Goal: Communication & Community: Answer question/provide support

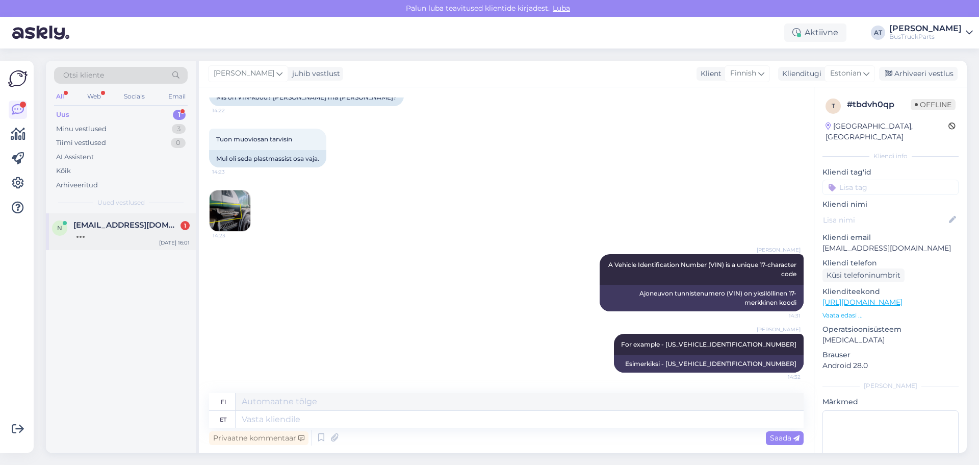
click at [135, 219] on div "n [EMAIL_ADDRESS][DOMAIN_NAME] [DATE] 16:01" at bounding box center [121, 231] width 150 height 37
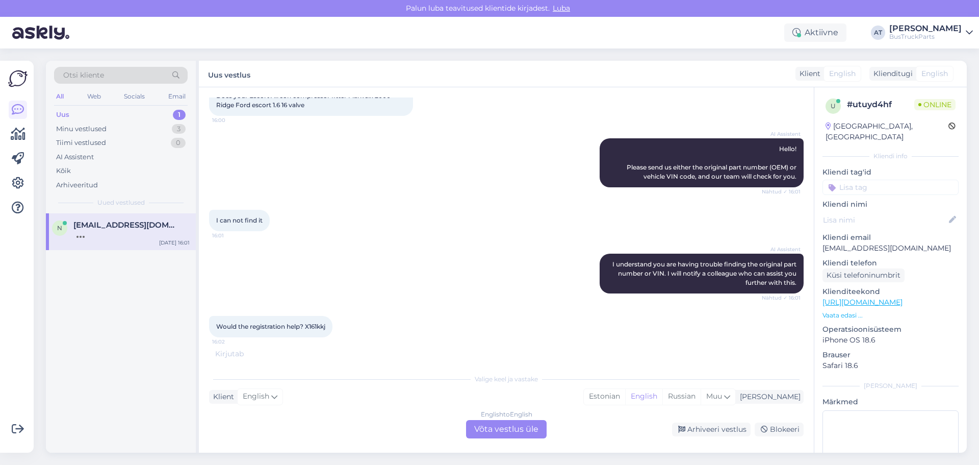
click at [511, 426] on div "English to English Võta vestlus üle" at bounding box center [506, 429] width 81 height 18
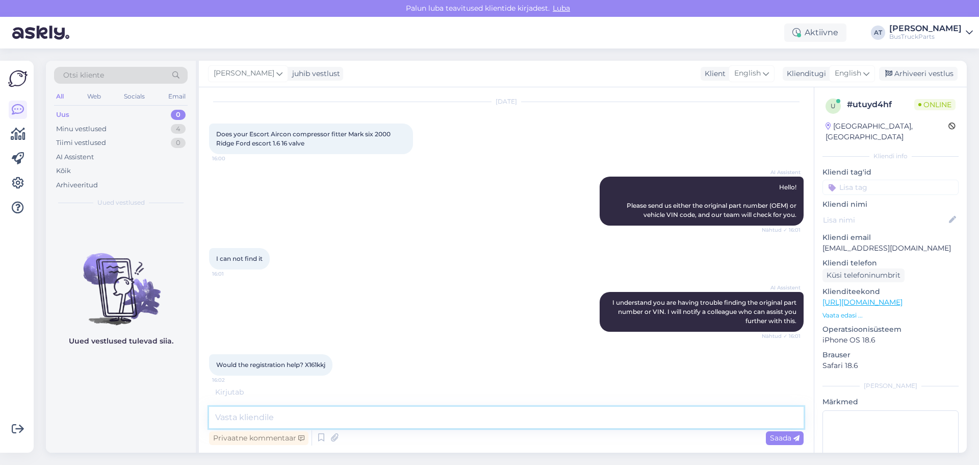
click at [508, 419] on textarea at bounding box center [506, 416] width 595 height 21
type textarea "No, only VIN"
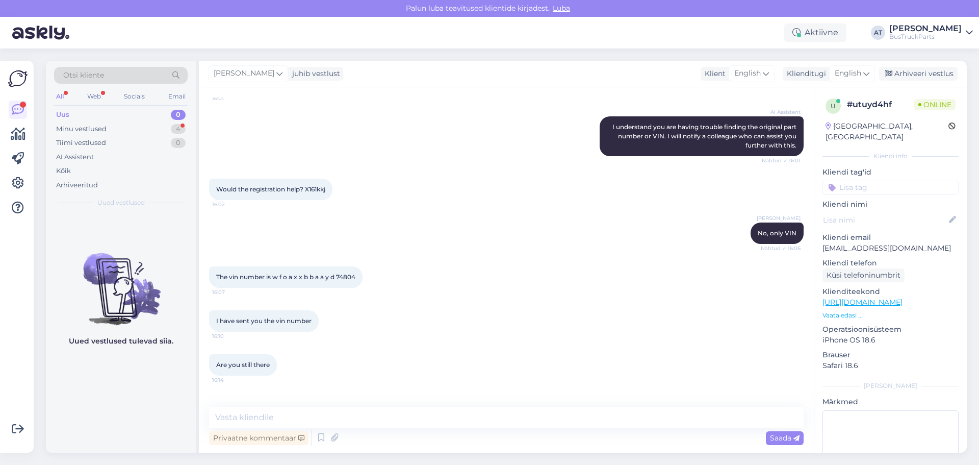
scroll to position [237, 0]
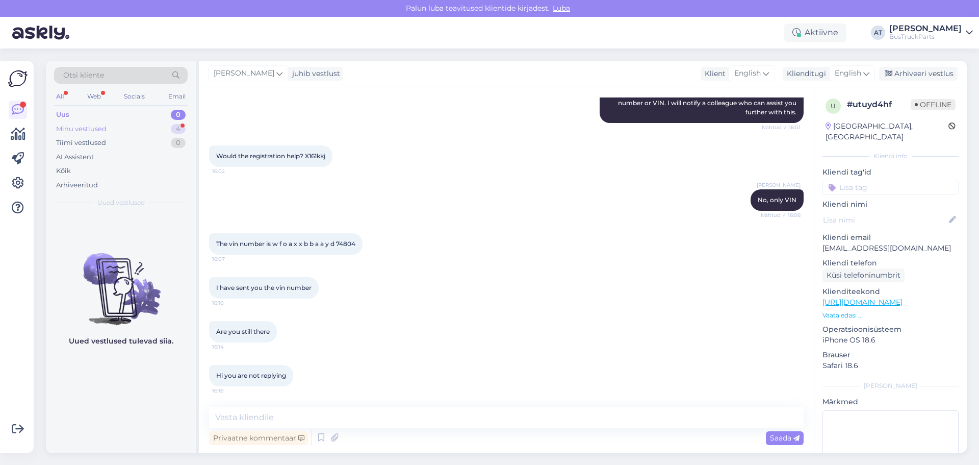
click at [120, 132] on div "Minu vestlused 4" at bounding box center [121, 129] width 134 height 14
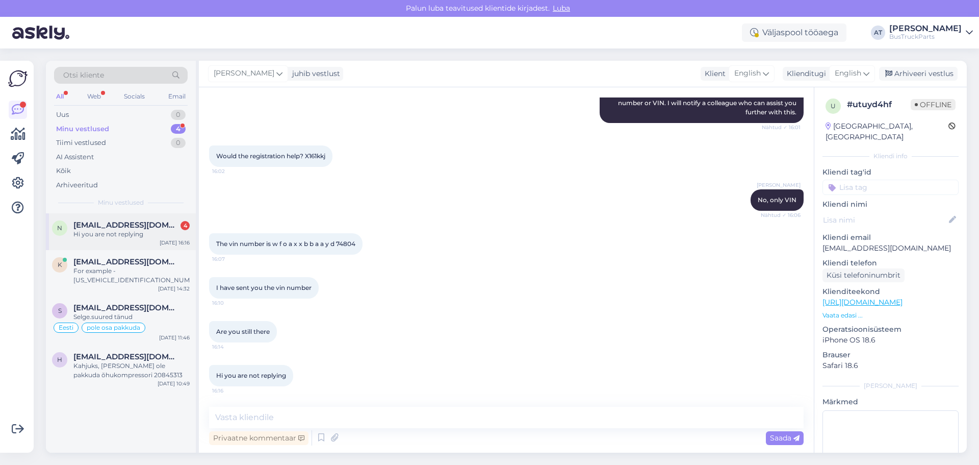
click at [143, 237] on div "Hi you are not replying" at bounding box center [131, 233] width 116 height 9
click at [282, 374] on span "Hi you are not replying" at bounding box center [251, 375] width 70 height 8
drag, startPoint x: 274, startPoint y: 243, endPoint x: 383, endPoint y: 250, distance: 109.4
click at [360, 246] on div "The vin number is w f o a x x b b a a y d 74804 16:07" at bounding box center [285, 243] width 153 height 21
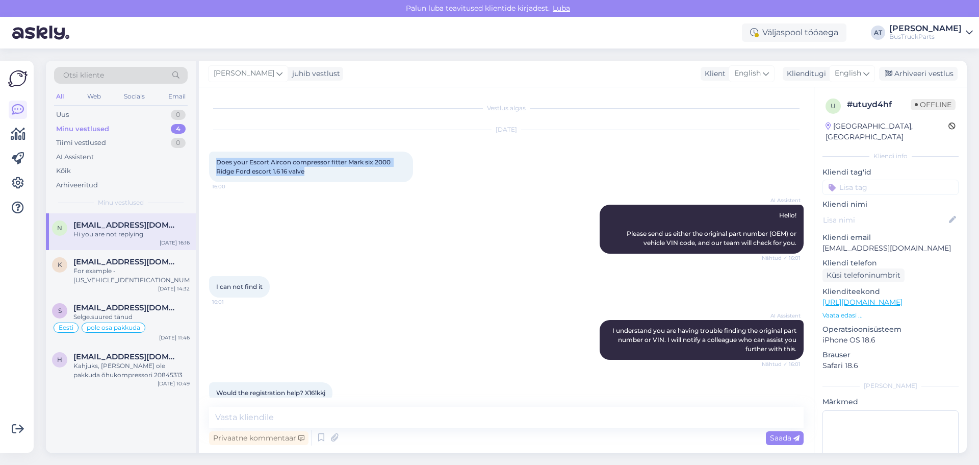
drag, startPoint x: 217, startPoint y: 161, endPoint x: 319, endPoint y: 175, distance: 103.0
click at [319, 175] on div "Does your Escort Aircon compressor fitter Mark six 2000 Ridge Ford escort 1.6 1…" at bounding box center [311, 166] width 204 height 31
copy span "Does your Escort Aircon compressor fitter Mark six 2000 Ridge Ford escort 1.6 1…"
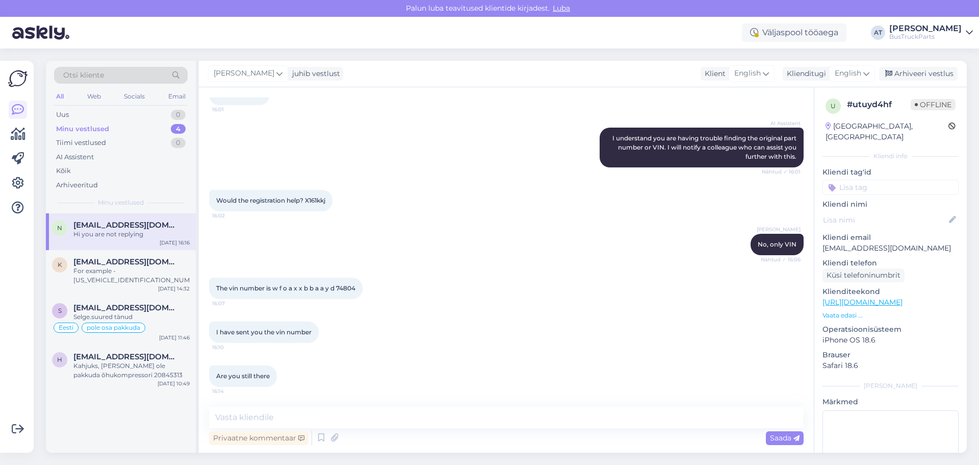
scroll to position [237, 0]
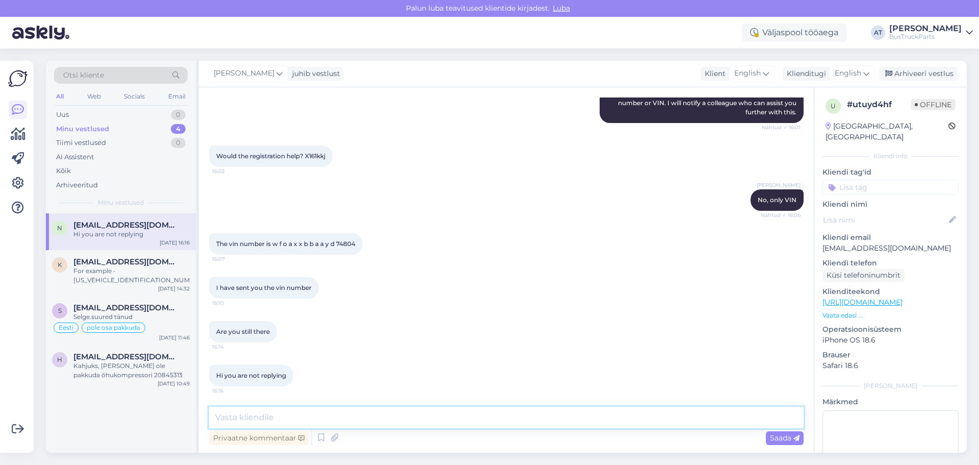
click at [425, 416] on textarea at bounding box center [506, 416] width 595 height 21
click at [566, 423] on textarea at bounding box center [506, 416] width 595 height 21
type textarea "This is car? We sell only bus and truck spare parts!"
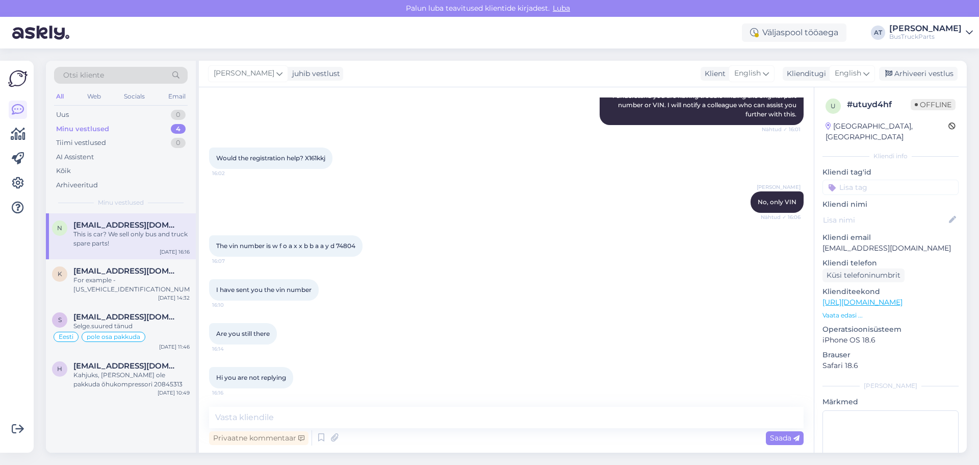
scroll to position [280, 0]
